Goal: Manage account settings

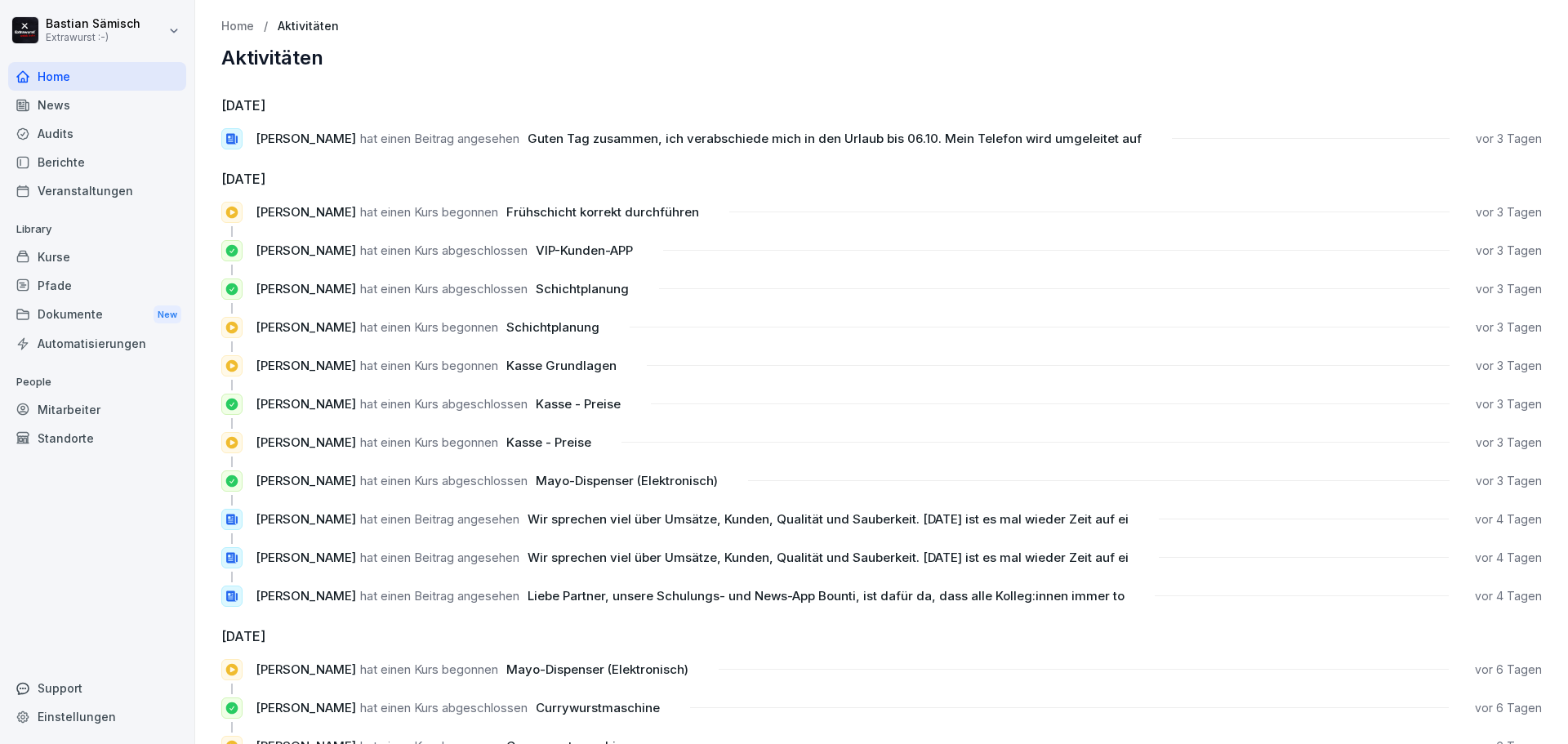
click at [94, 38] on html "[PERSON_NAME] Extrawurst :-) Home News Audits Berichte Veranstaltungen Library …" at bounding box center [784, 372] width 1568 height 744
click at [99, 71] on div "Einstellungen" at bounding box center [104, 73] width 161 height 31
select select "**"
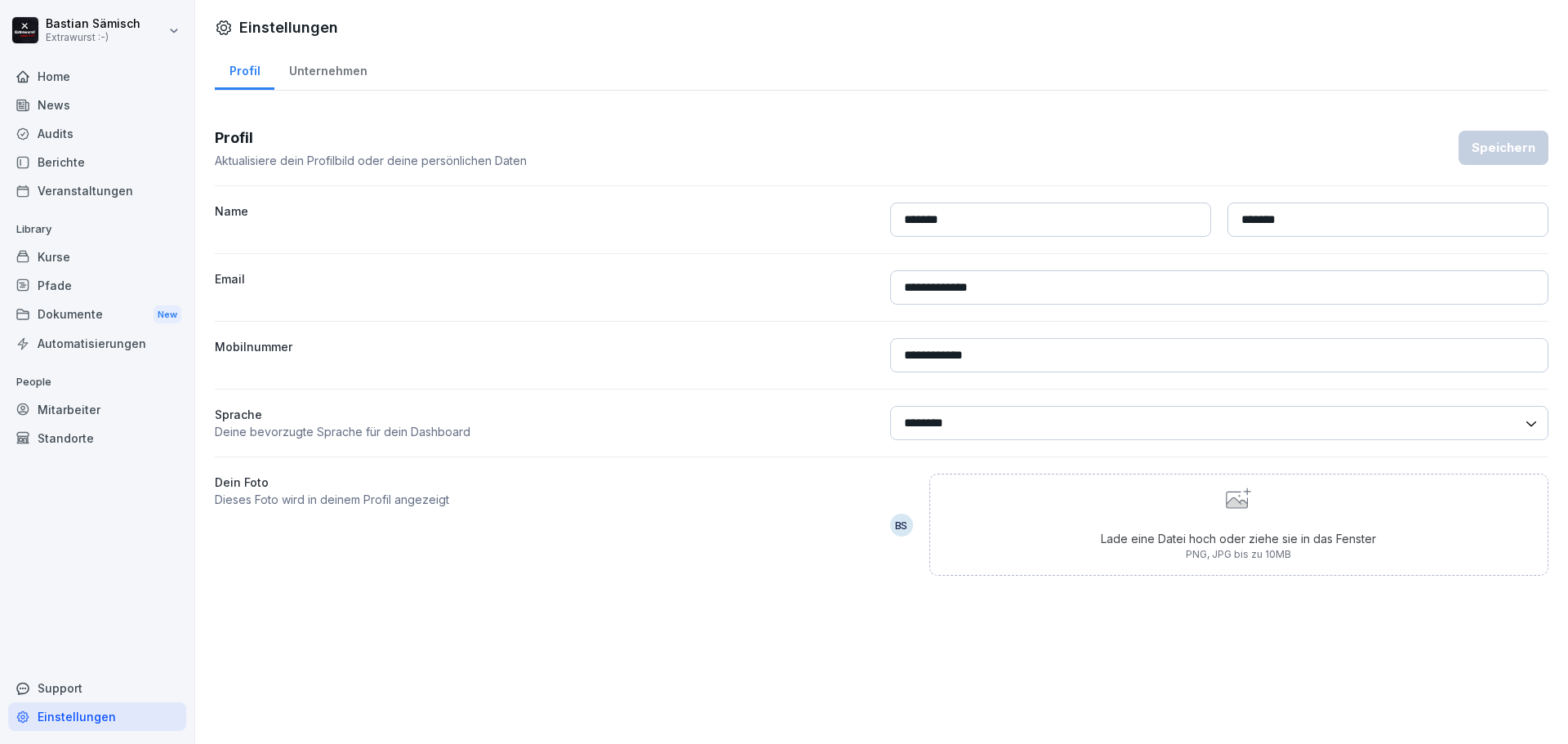
click at [71, 110] on div "News" at bounding box center [96, 104] width 178 height 29
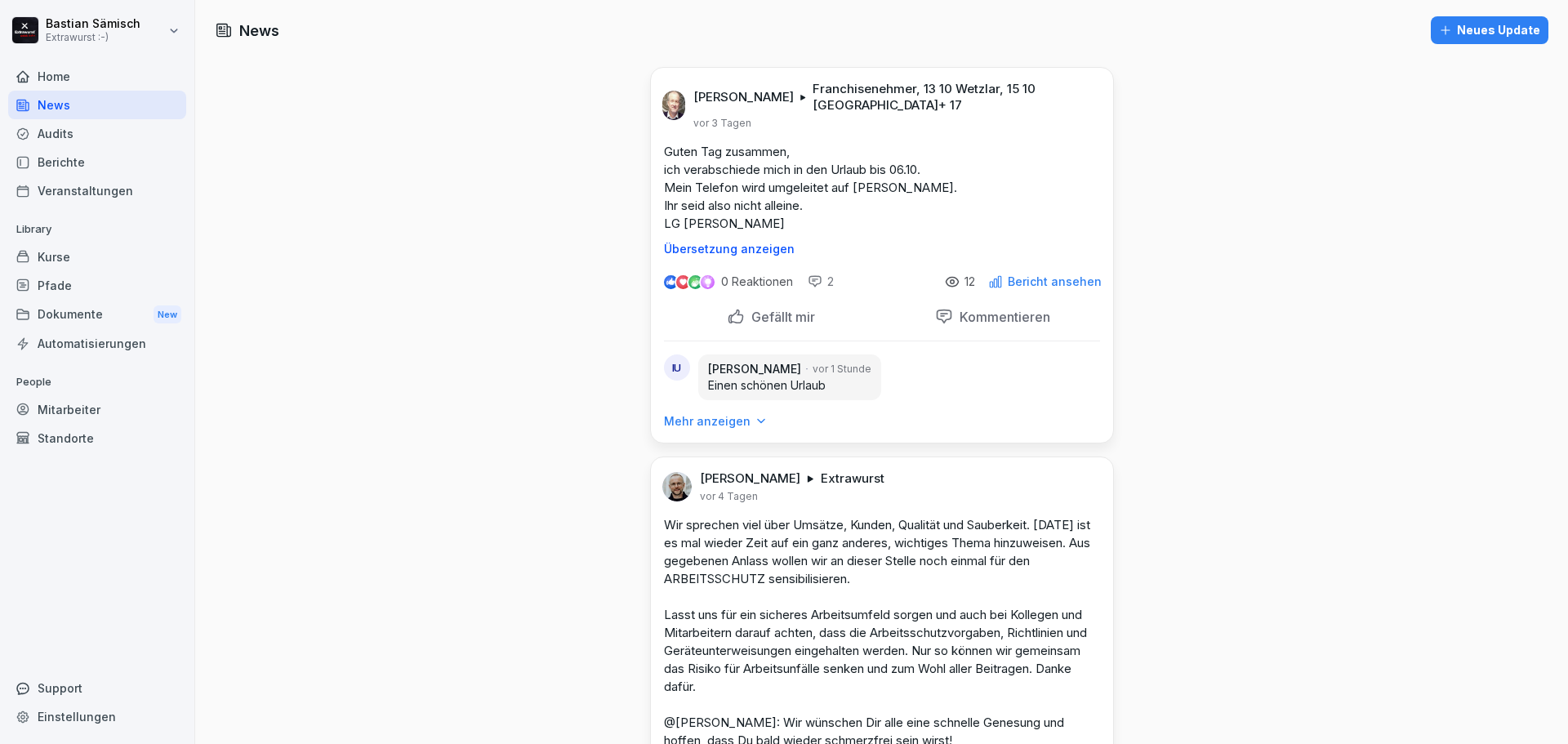
click at [730, 429] on p "Mehr anzeigen" at bounding box center [707, 421] width 87 height 17
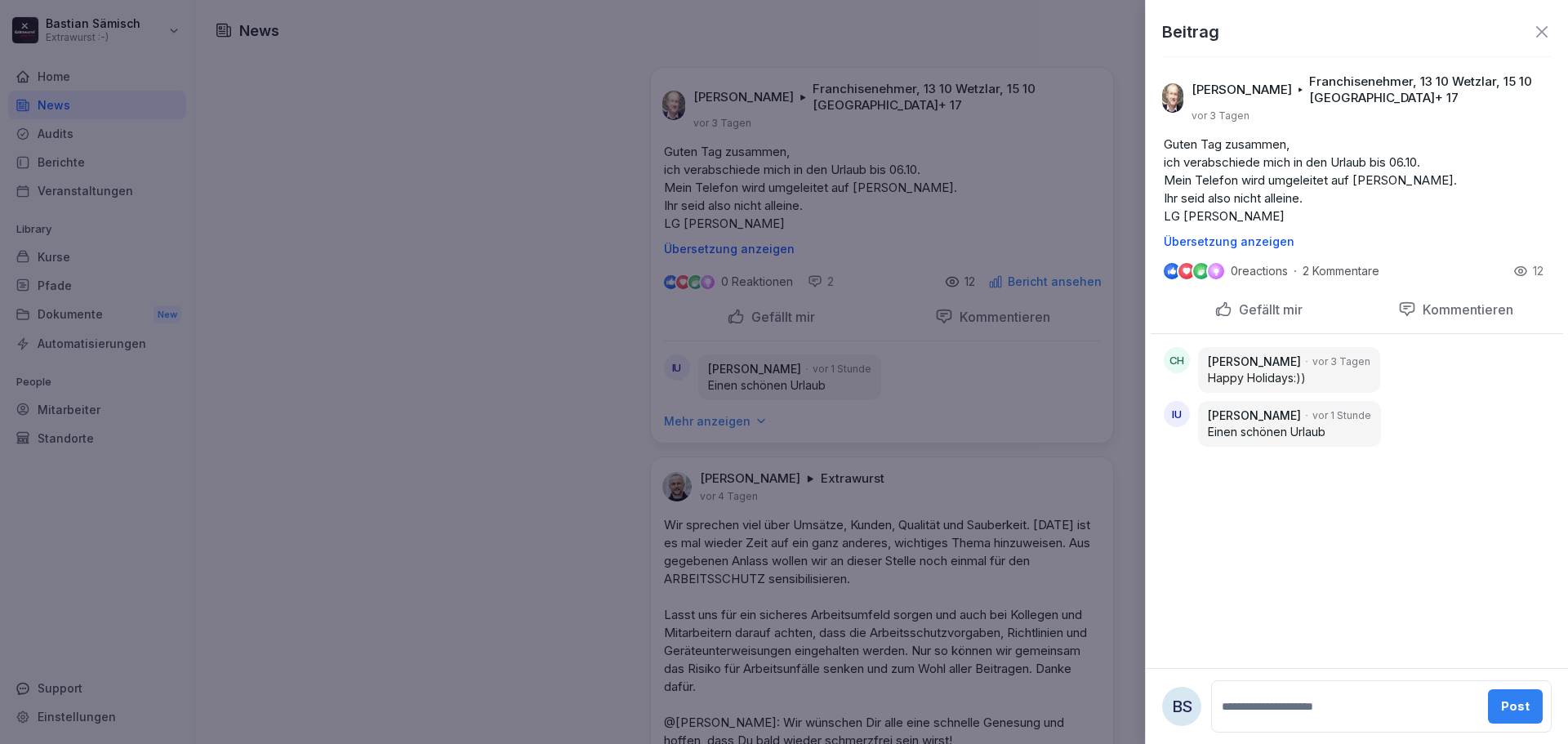
click at [1547, 29] on icon at bounding box center [1541, 31] width 20 height 20
